Goal: Find specific page/section: Find specific page/section

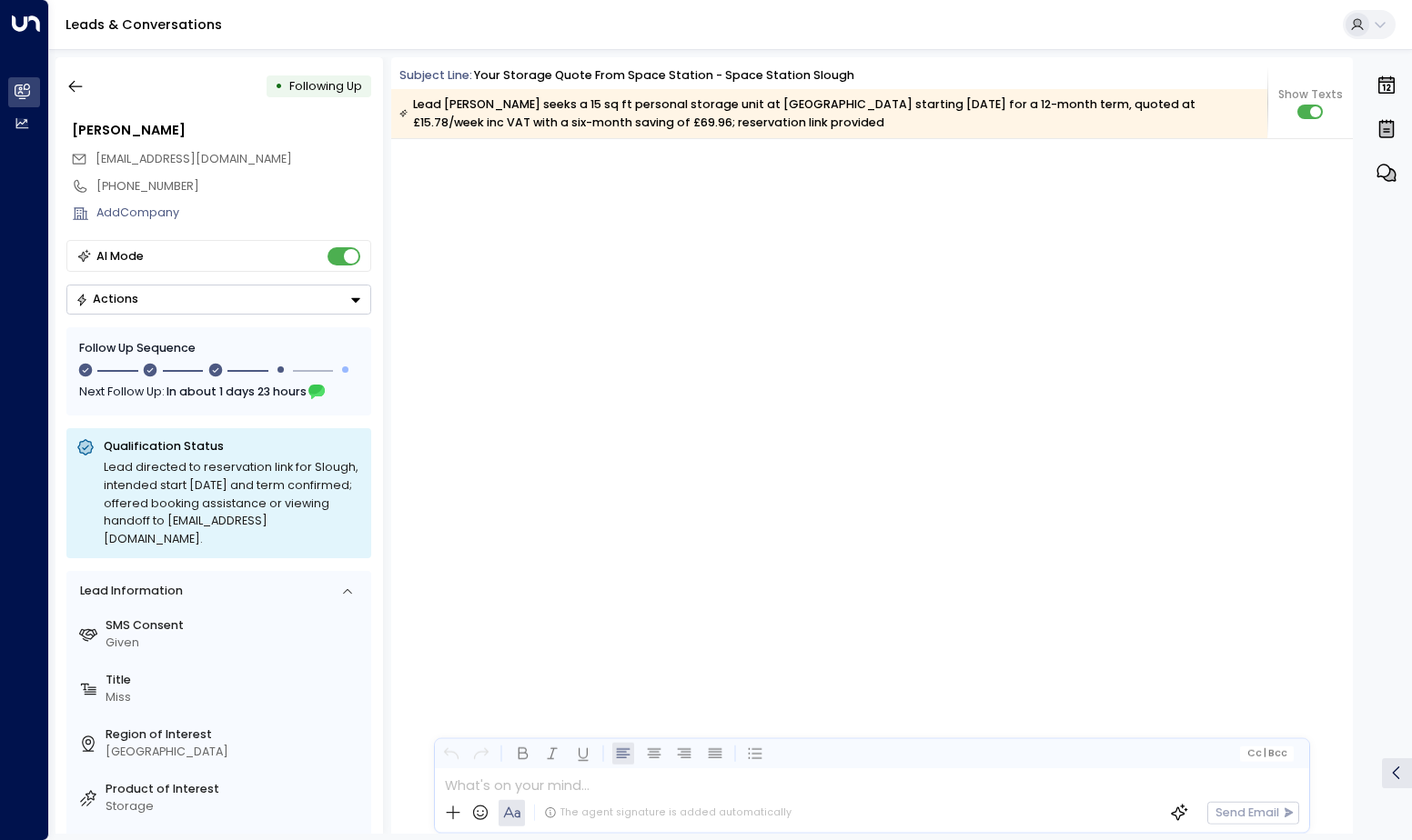
scroll to position [2017, 0]
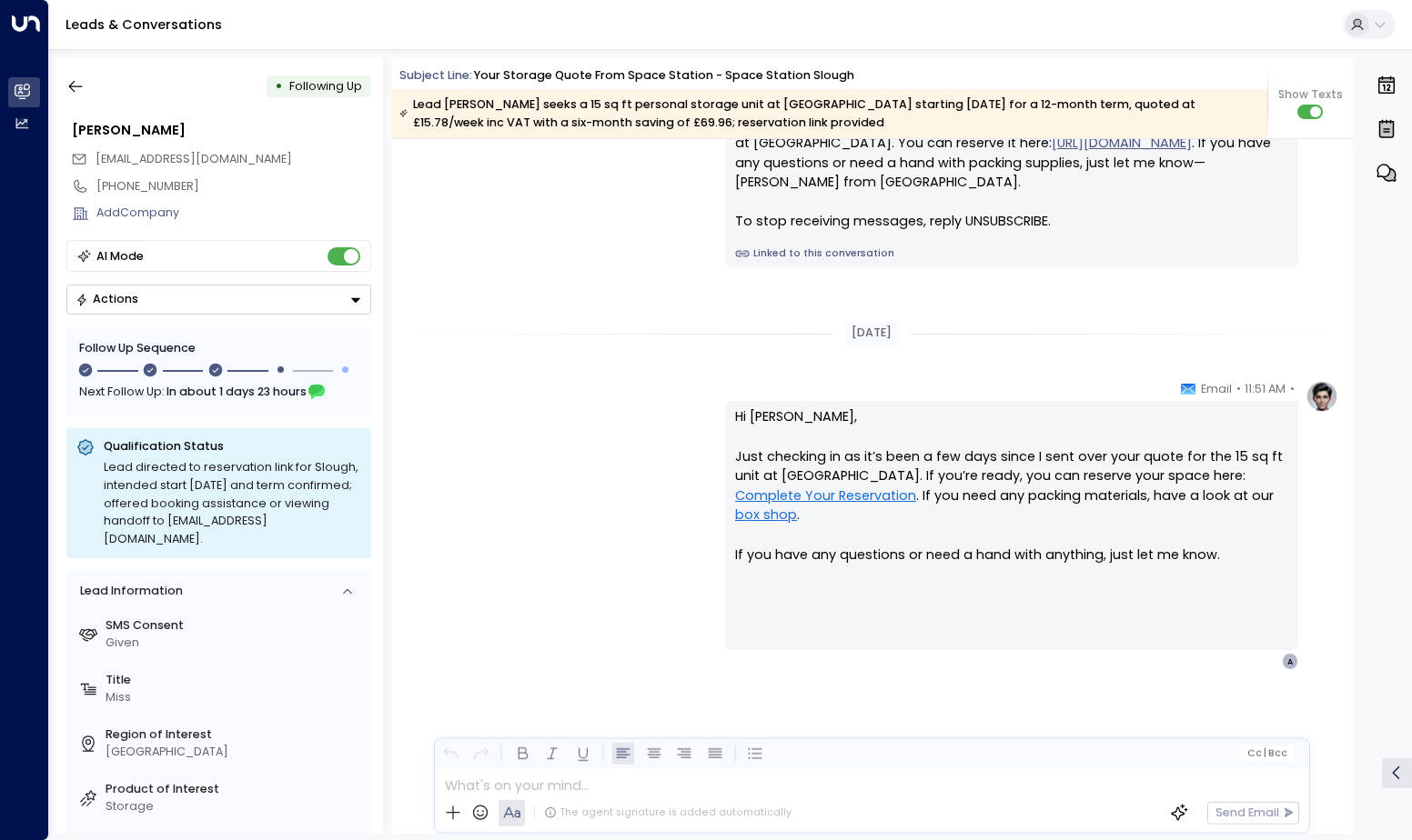
click at [81, 84] on icon "button" at bounding box center [76, 87] width 18 height 18
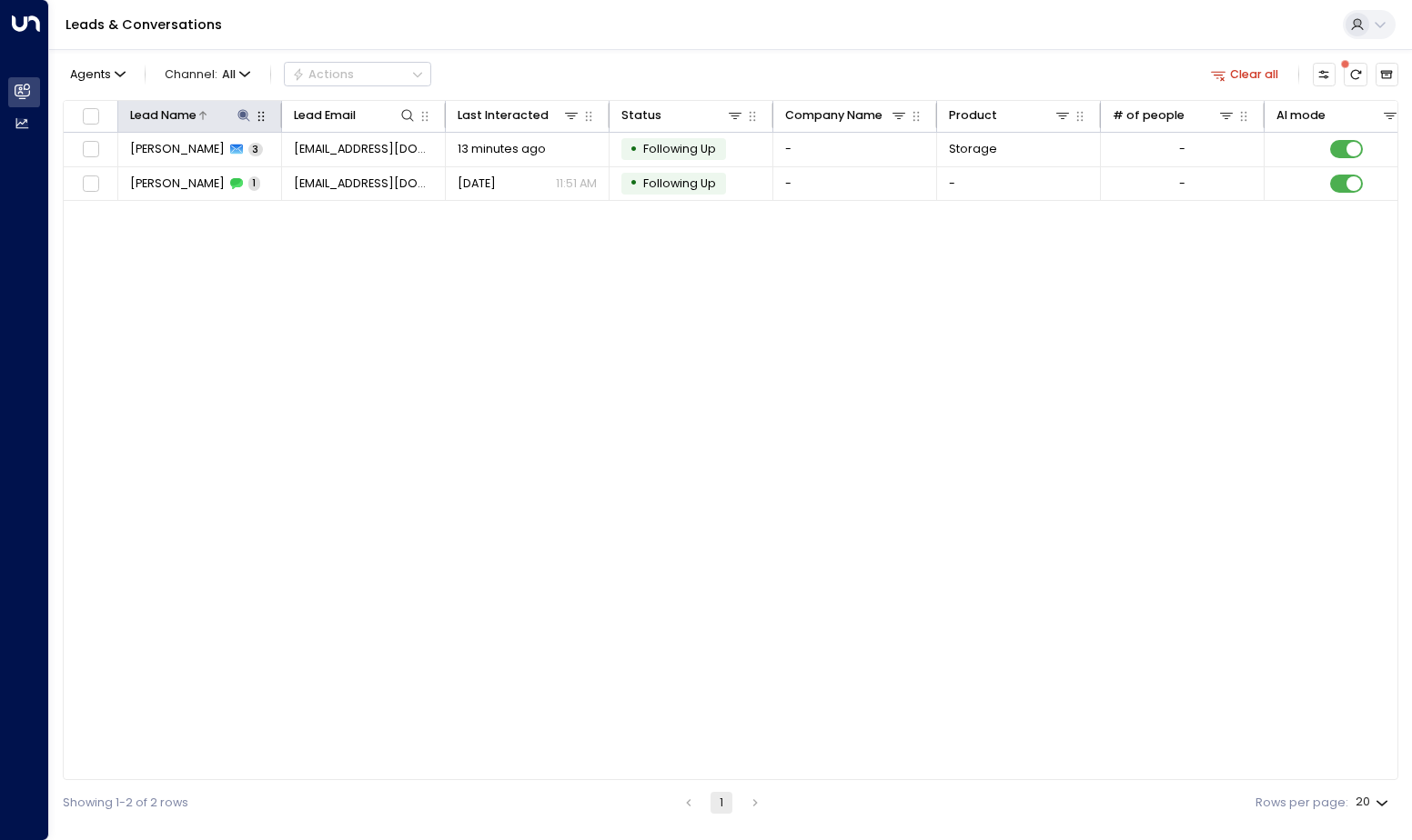
click at [250, 111] on div "Lead Name" at bounding box center [200, 115] width 140 height 20
click at [244, 115] on icon at bounding box center [243, 114] width 12 height 12
click at [345, 172] on icon "button" at bounding box center [345, 175] width 12 height 12
click at [286, 172] on input "text" at bounding box center [243, 176] width 226 height 32
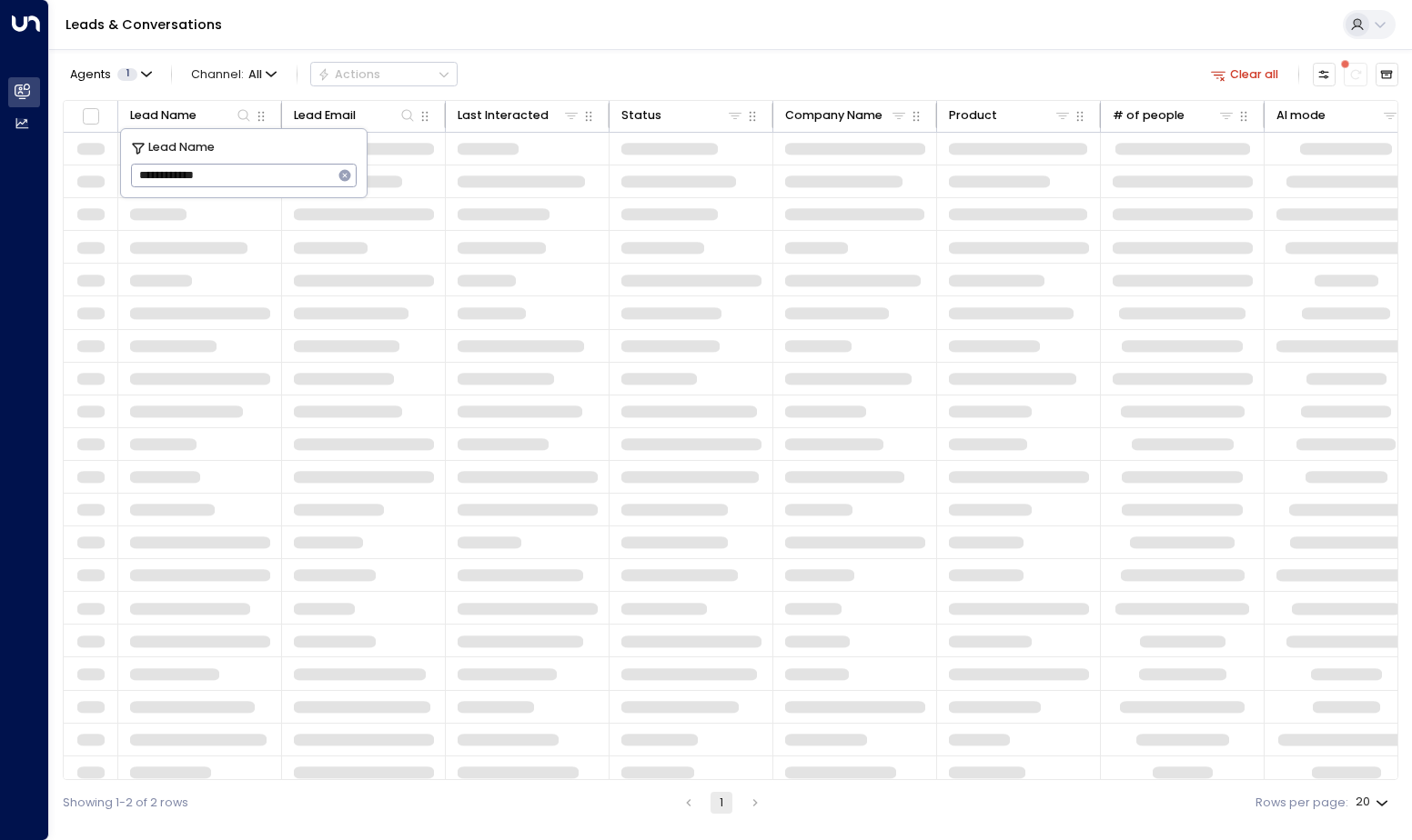
type input "**********"
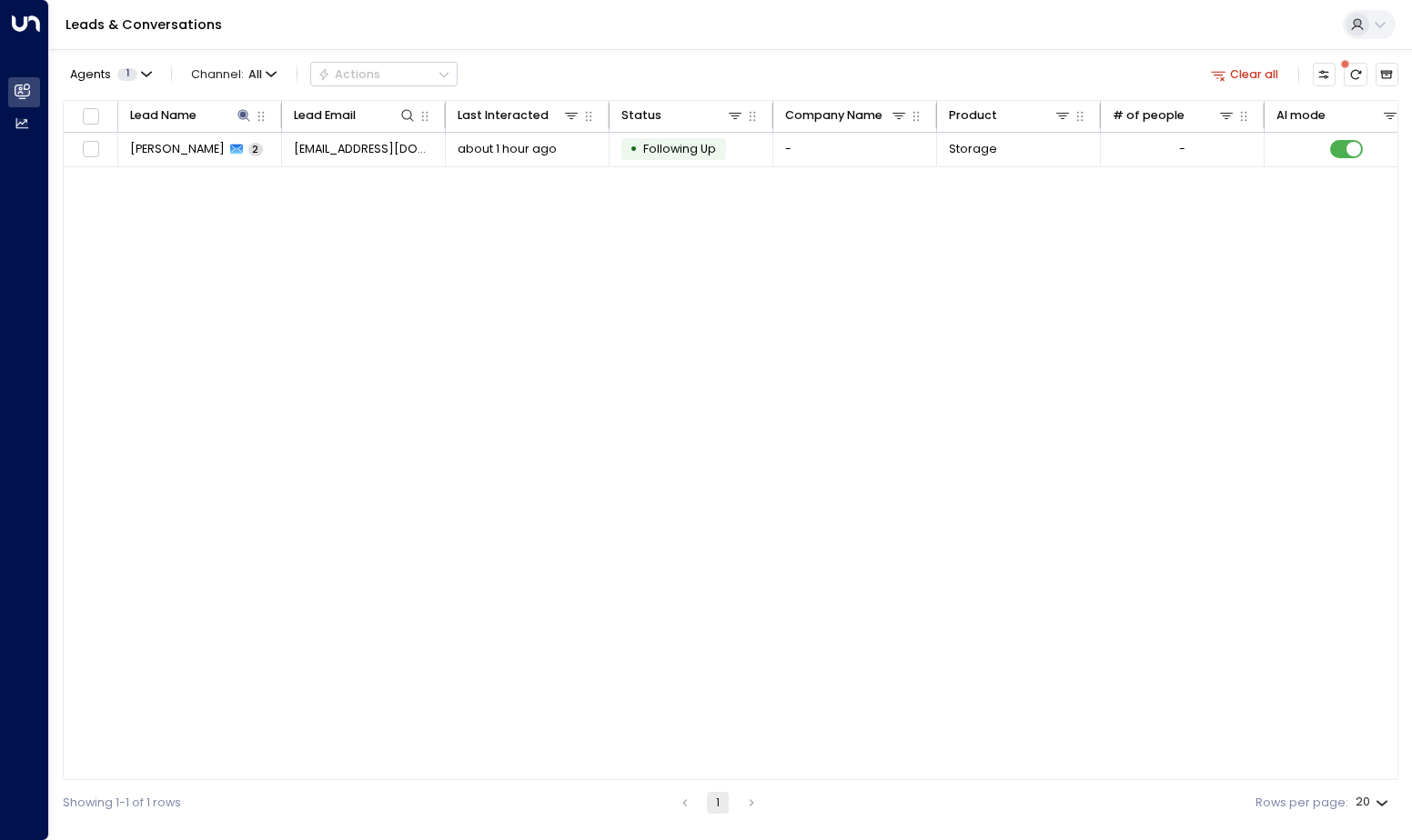
click at [555, 231] on div "Lead Name Lead Email Last Interacted Status Company Name Product # of people AI…" at bounding box center [730, 440] width 1335 height 681
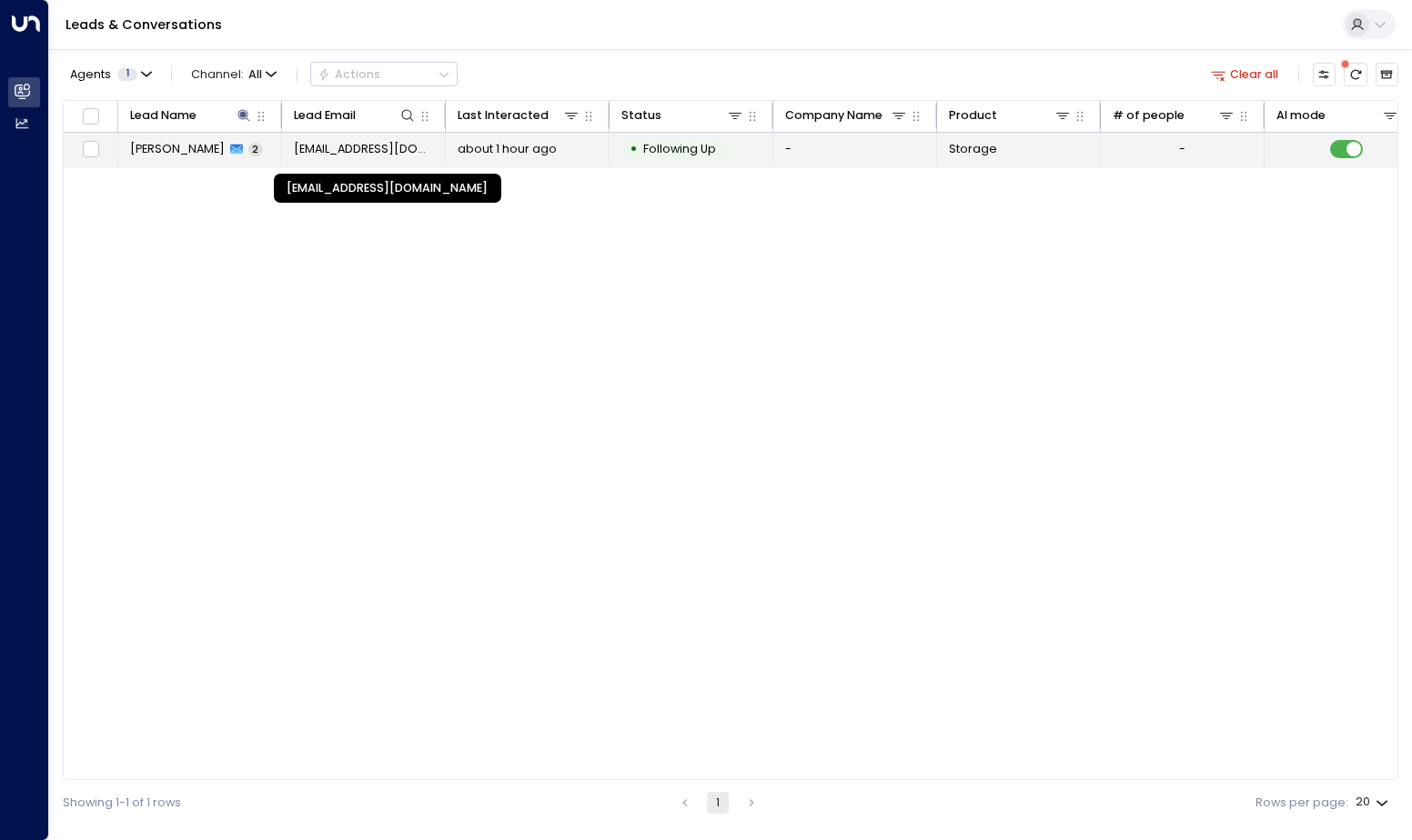
click at [378, 151] on span "[EMAIL_ADDRESS][DOMAIN_NAME]" at bounding box center [364, 149] width 140 height 17
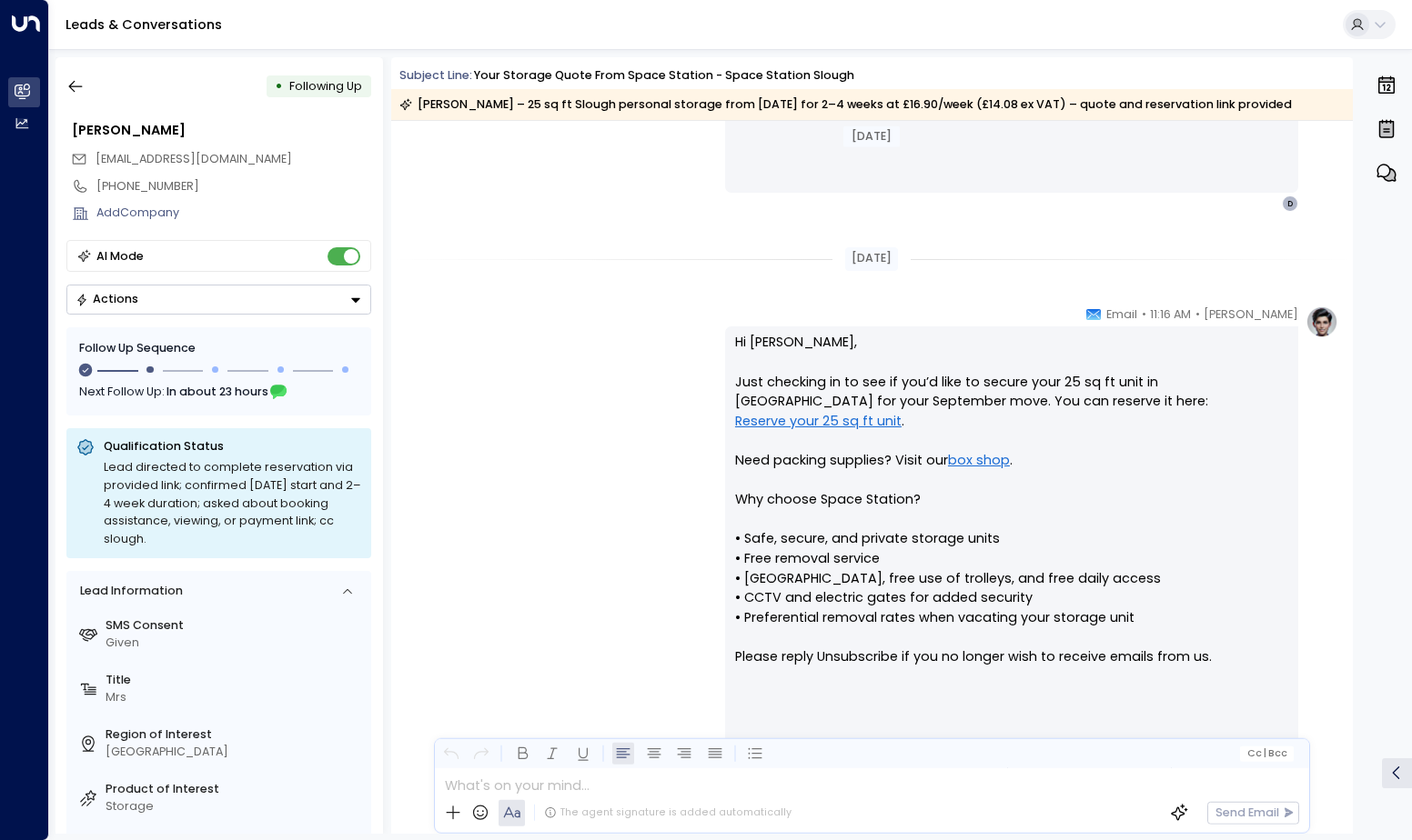
scroll to position [1295, 0]
